Goal: Find specific page/section

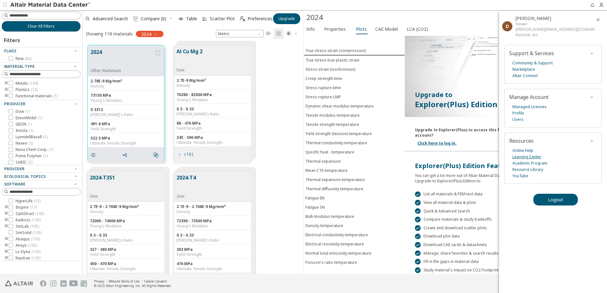
scroll to position [22, 0]
